Goal: Transaction & Acquisition: Purchase product/service

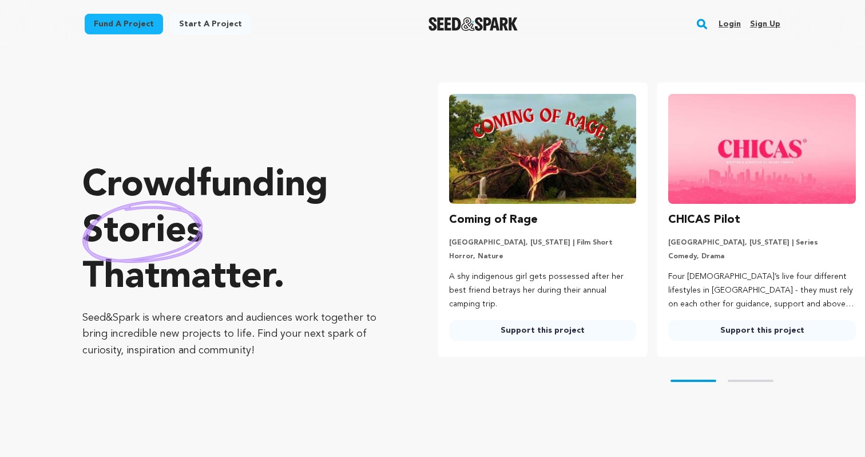
click at [700, 27] on rect "button" at bounding box center [702, 24] width 14 height 14
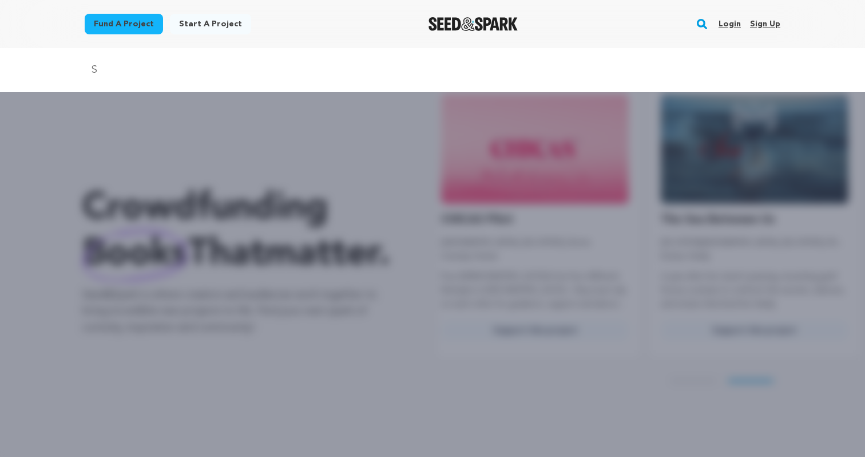
scroll to position [0, 228]
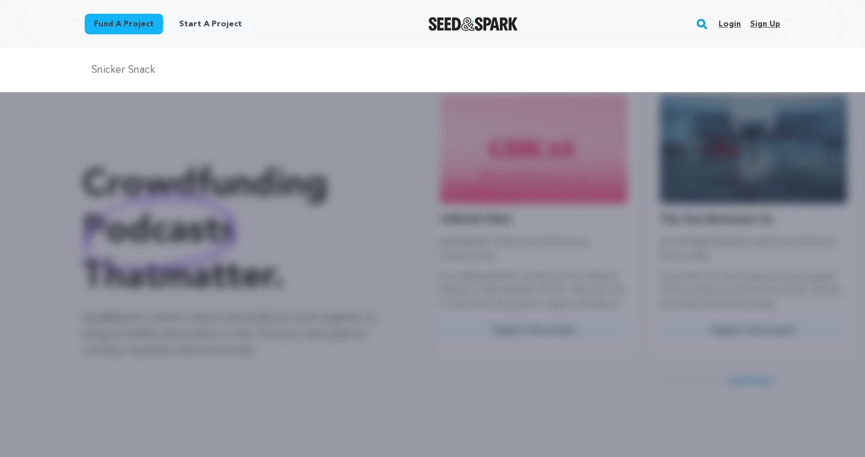
type input "Snicker Snack"
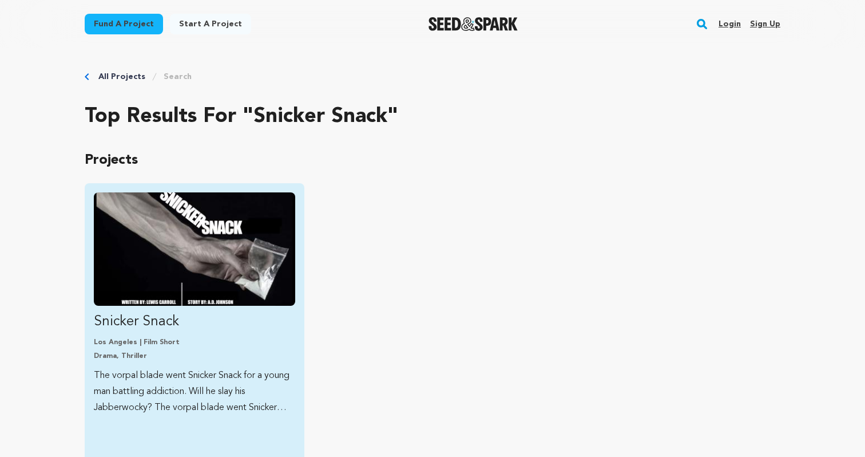
click at [191, 260] on img "Fund Snicker Snack" at bounding box center [194, 248] width 201 height 113
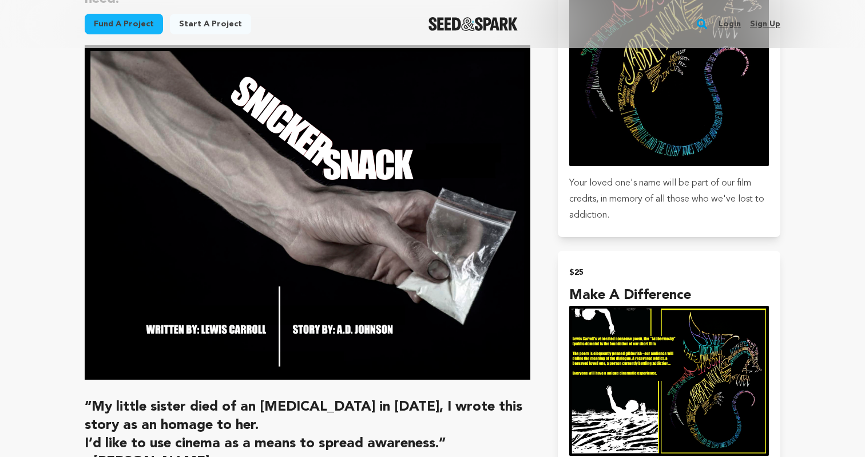
scroll to position [974, 0]
